Goal: Find specific page/section: Find specific page/section

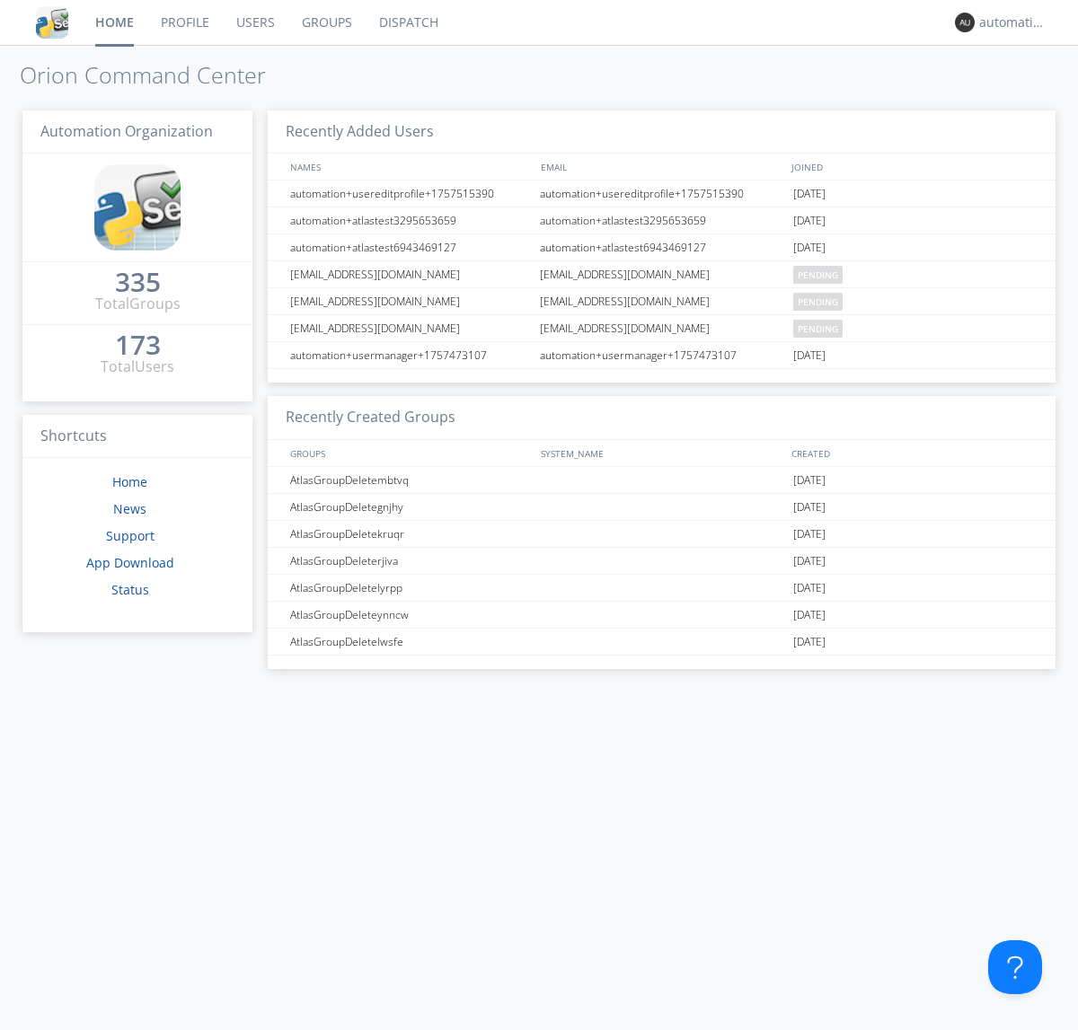
click at [407, 22] on link "Dispatch" at bounding box center [409, 22] width 86 height 45
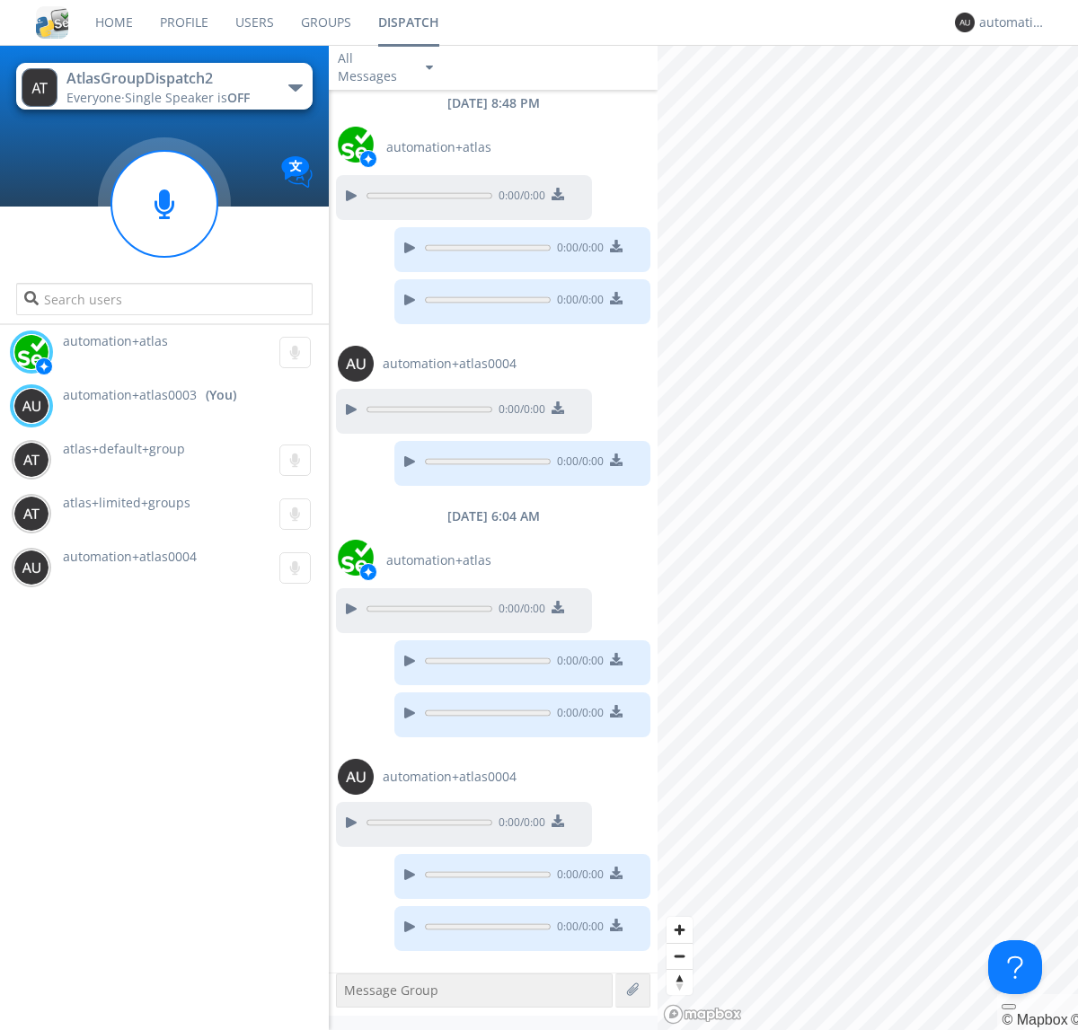
scroll to position [863, 0]
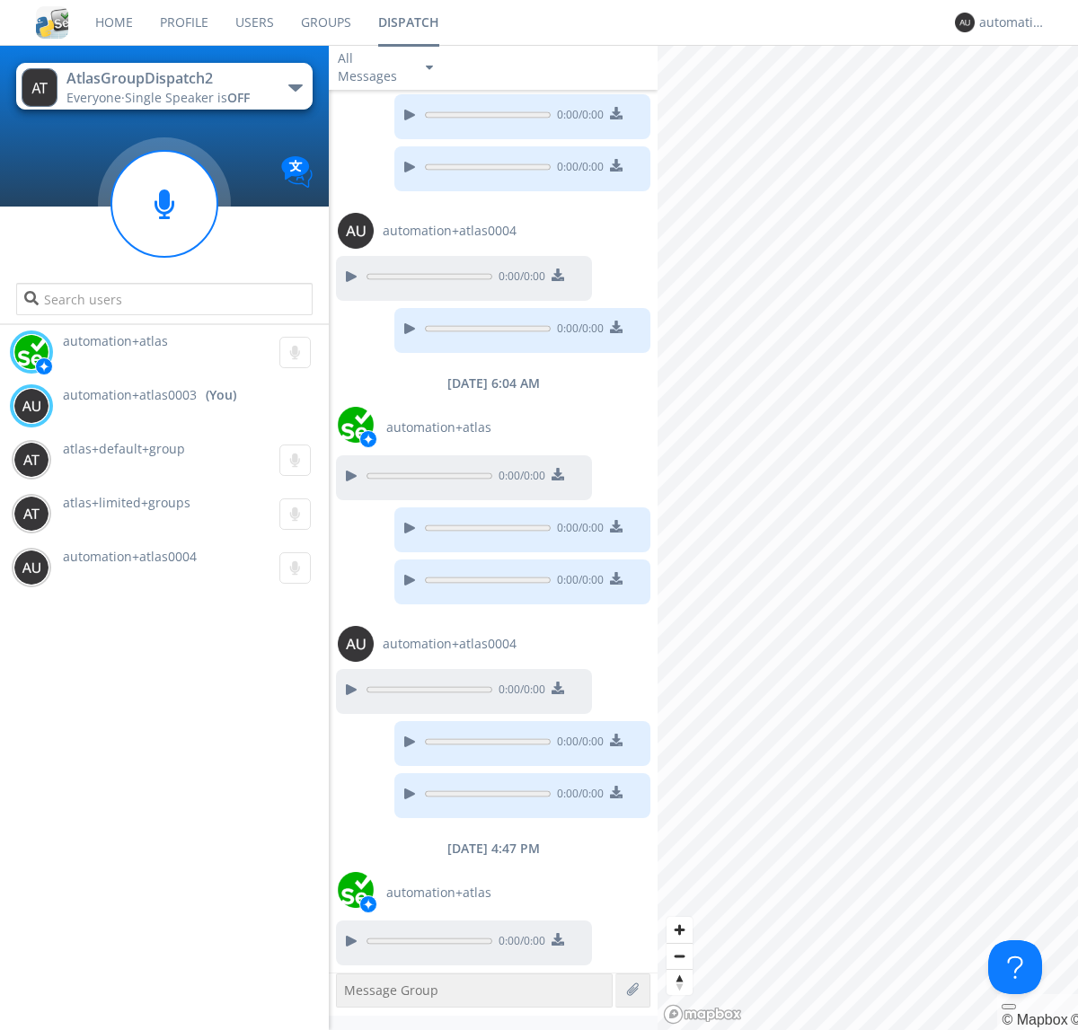
click at [295, 87] on div "button" at bounding box center [295, 87] width 14 height 7
click at [0, 0] on span "AtlasGroupDispatch" at bounding box center [0, 0] width 0 height 0
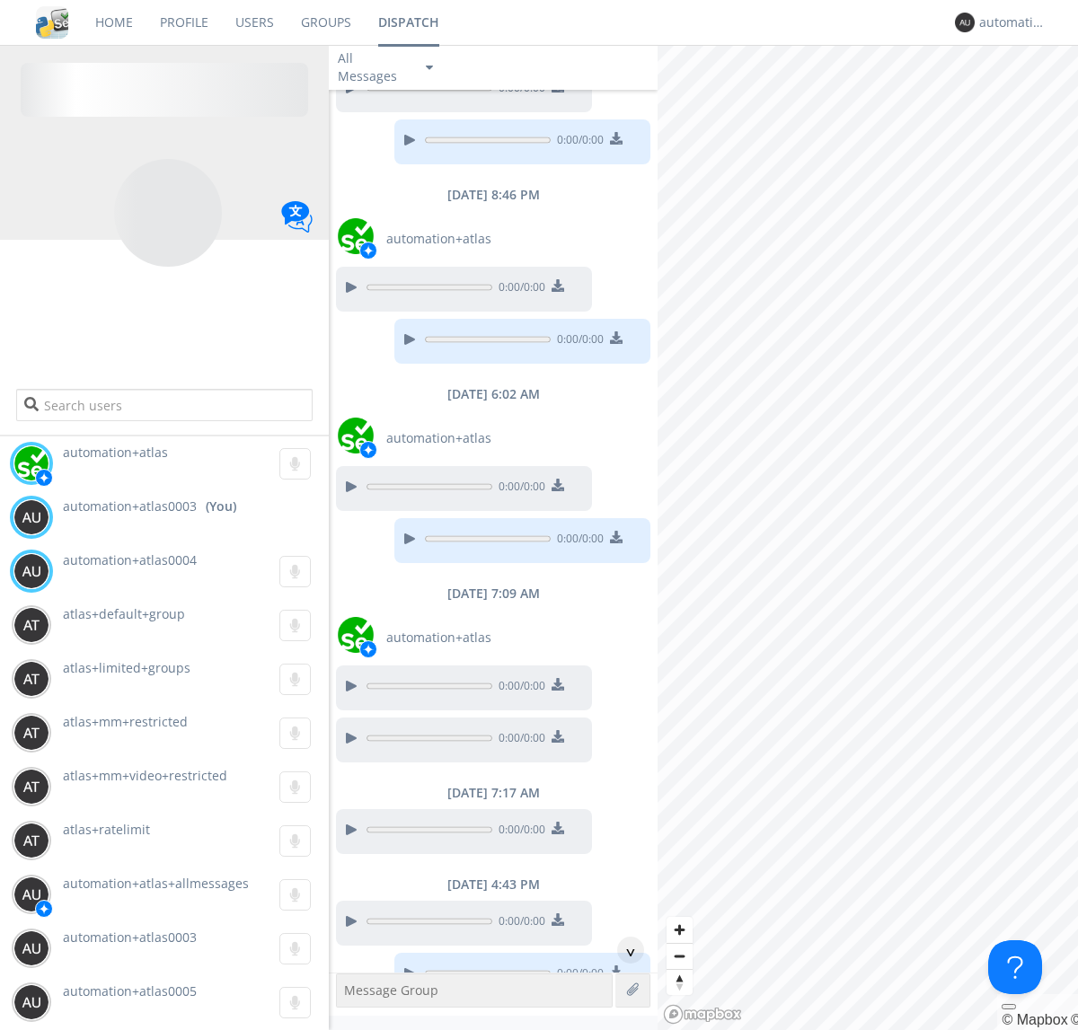
scroll to position [973, 0]
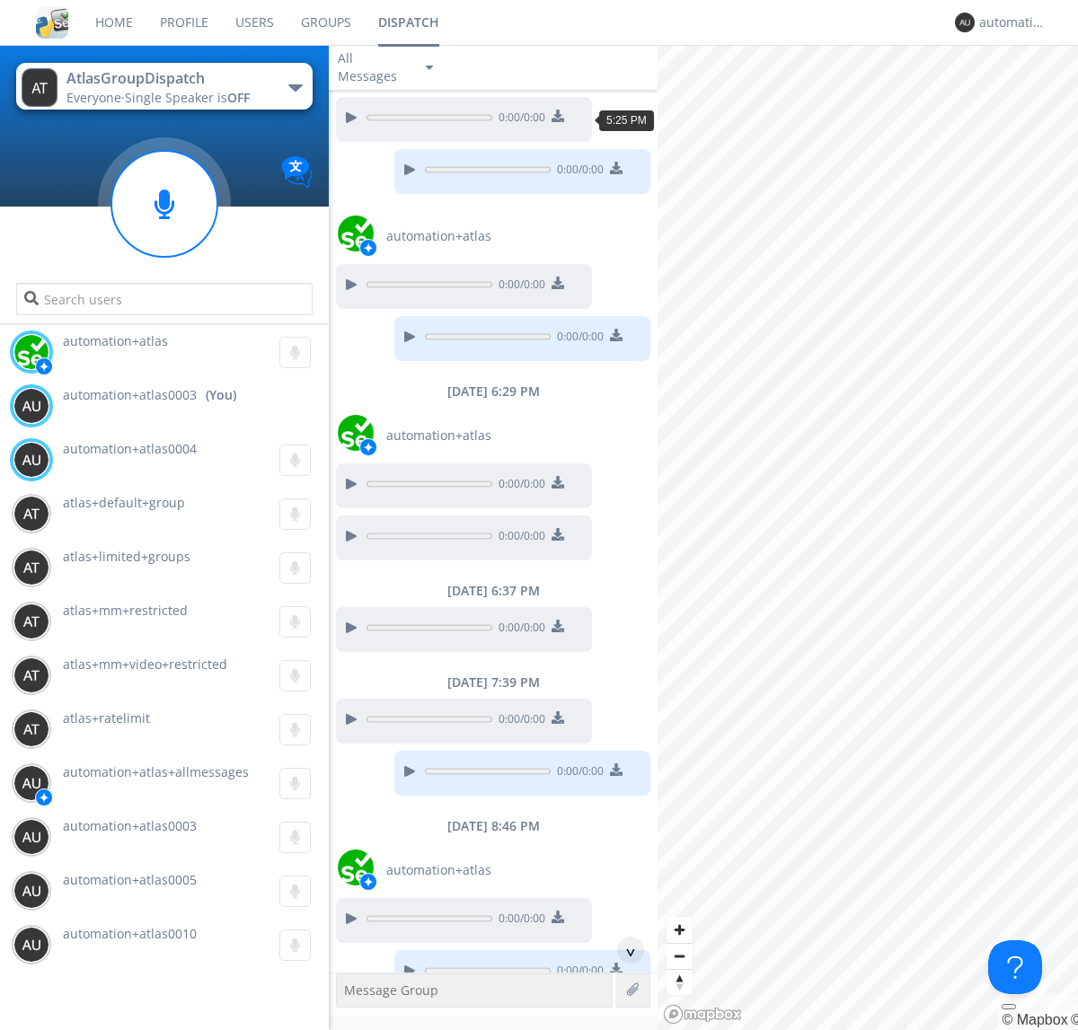
scroll to position [142, 0]
click at [623, 950] on div "^" at bounding box center [630, 950] width 27 height 27
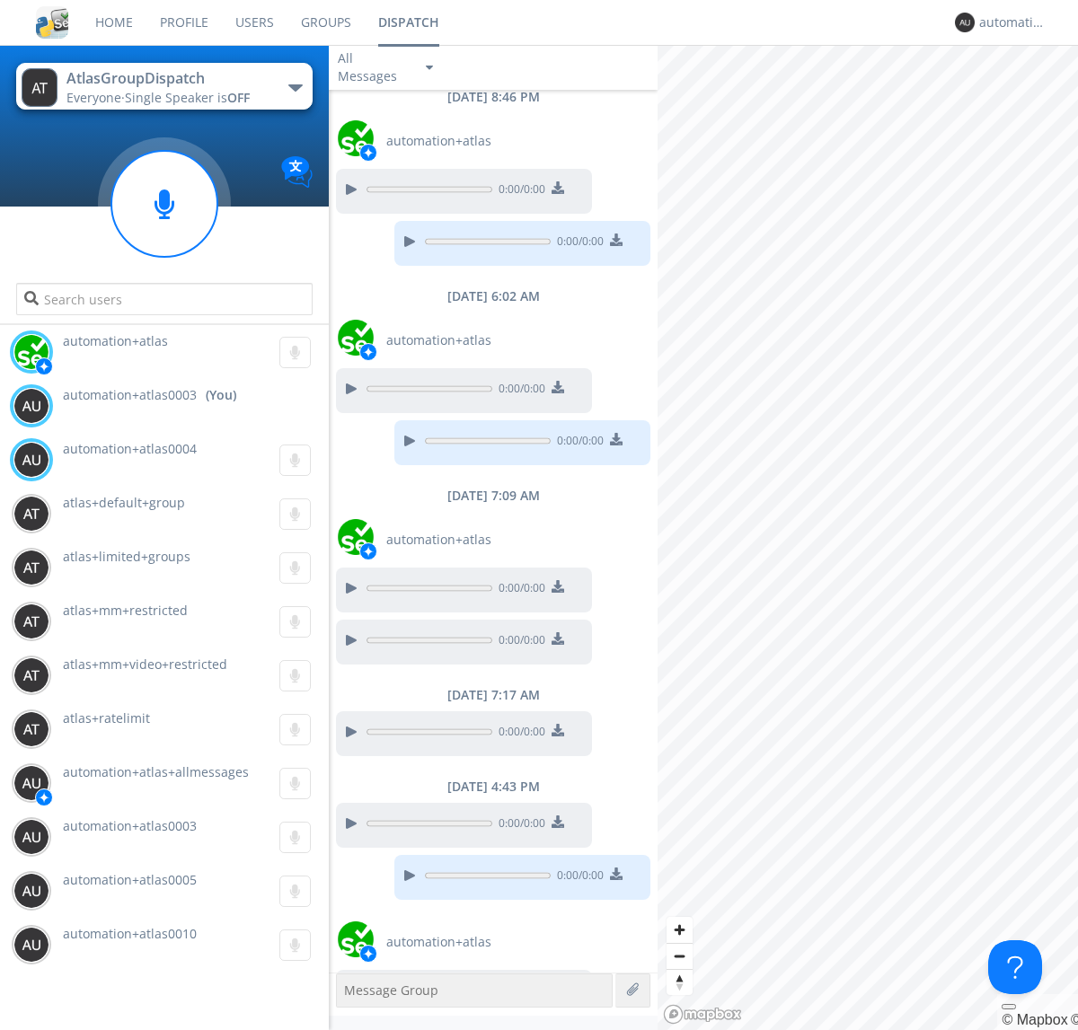
scroll to position [973, 0]
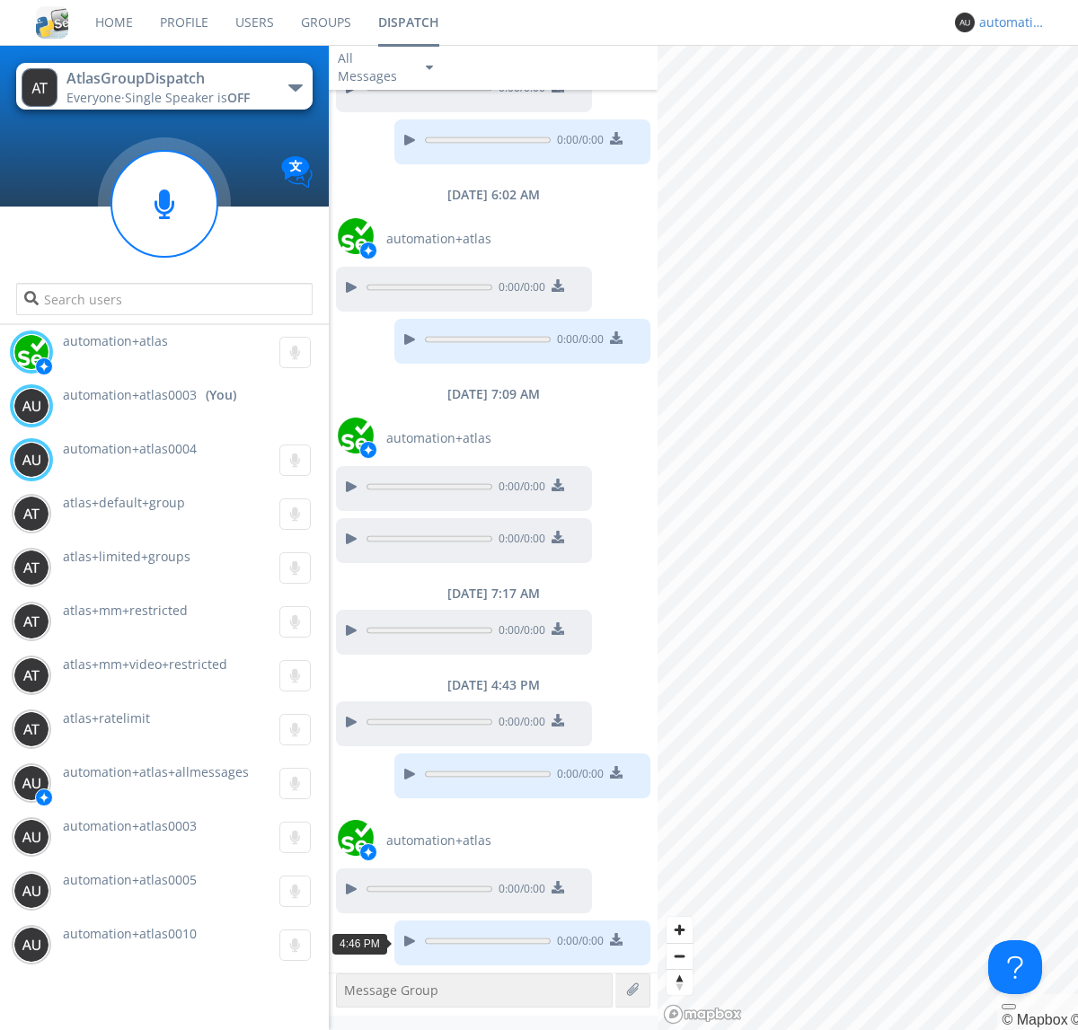
click at [1008, 22] on div "automation+atlas0003" at bounding box center [1012, 22] width 67 height 18
